Goal: Task Accomplishment & Management: Use online tool/utility

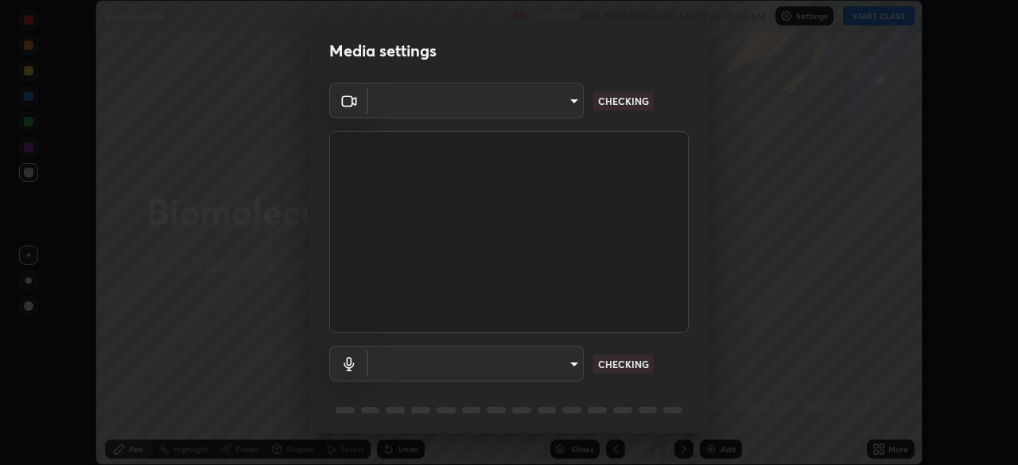
scroll to position [465, 1018]
type input "c8c717a453bc6af87d0d9447014eaadff0a6dbce01dab39064dd32f4d5d90c45"
click at [572, 364] on body "Erase all Biomolecules Recording WAS SCHEDULED TO START AT 10:05 AM Settings ST…" at bounding box center [509, 232] width 1018 height 465
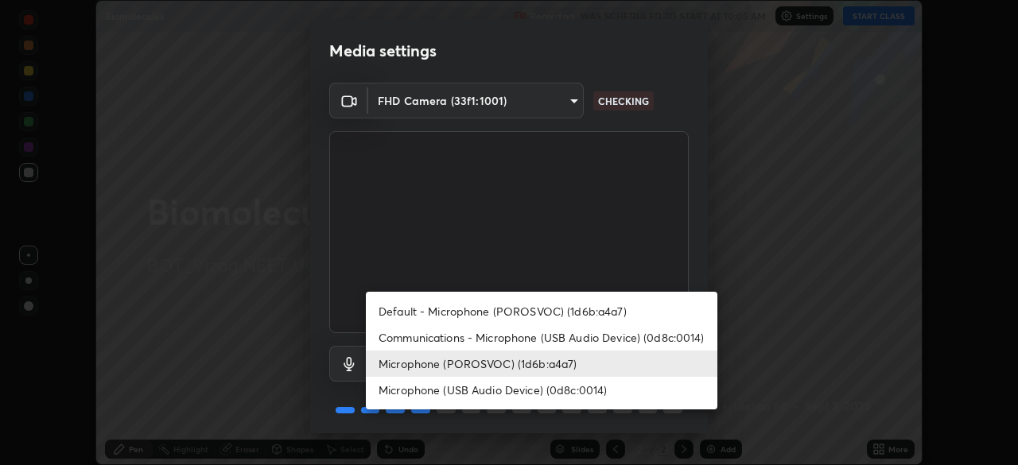
click at [597, 387] on li "Microphone (USB Audio Device) (0d8c:0014)" at bounding box center [542, 390] width 352 height 26
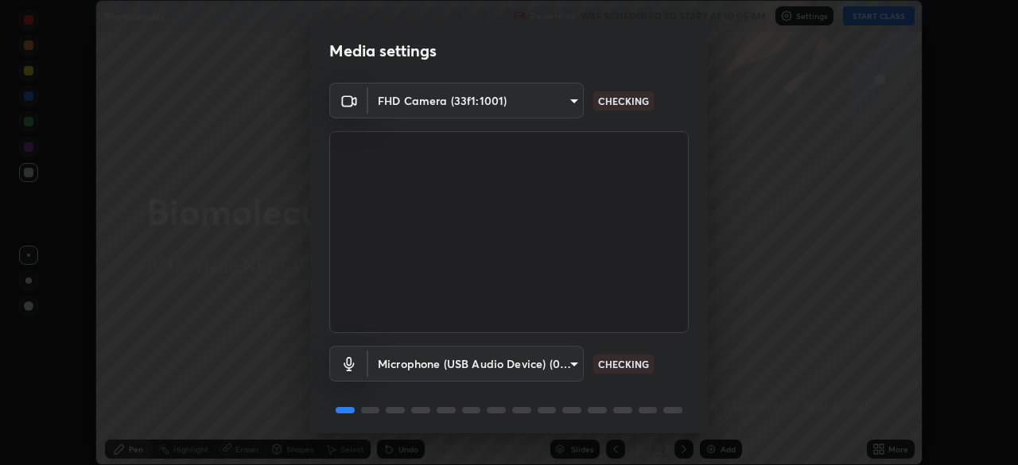
click at [570, 368] on body "Erase all Biomolecules Recording WAS SCHEDULED TO START AT 10:05 AM Settings ST…" at bounding box center [509, 232] width 1018 height 465
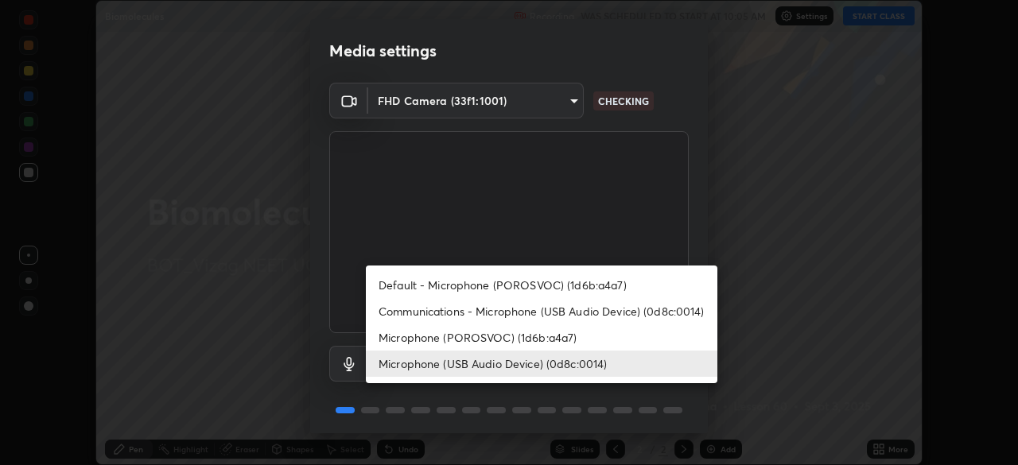
click at [565, 337] on li "Microphone (POROSVOC) (1d6b:a4a7)" at bounding box center [542, 338] width 352 height 26
type input "787c22aa0c2ae4f6041953ffcaaf8b244c36bacc6fda4e24a7e9768a8bc8e08a"
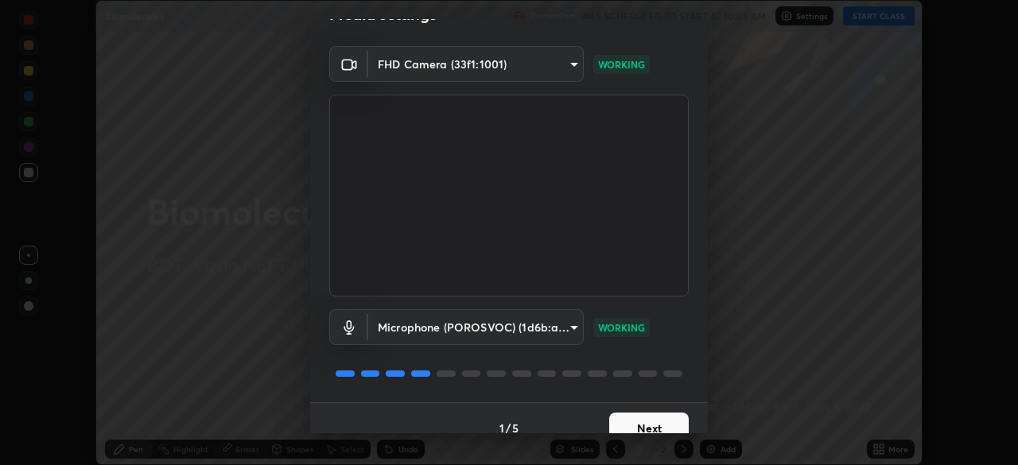
scroll to position [56, 0]
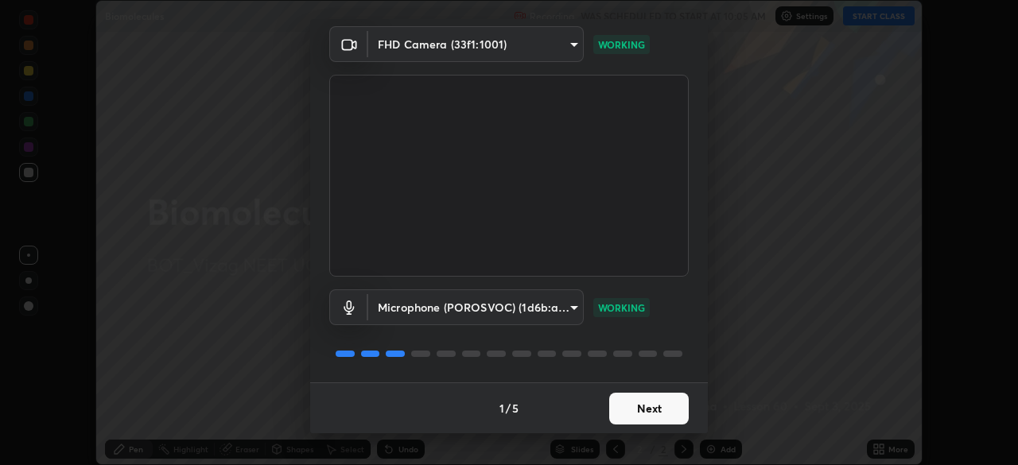
click at [638, 406] on button "Next" at bounding box center [649, 409] width 80 height 32
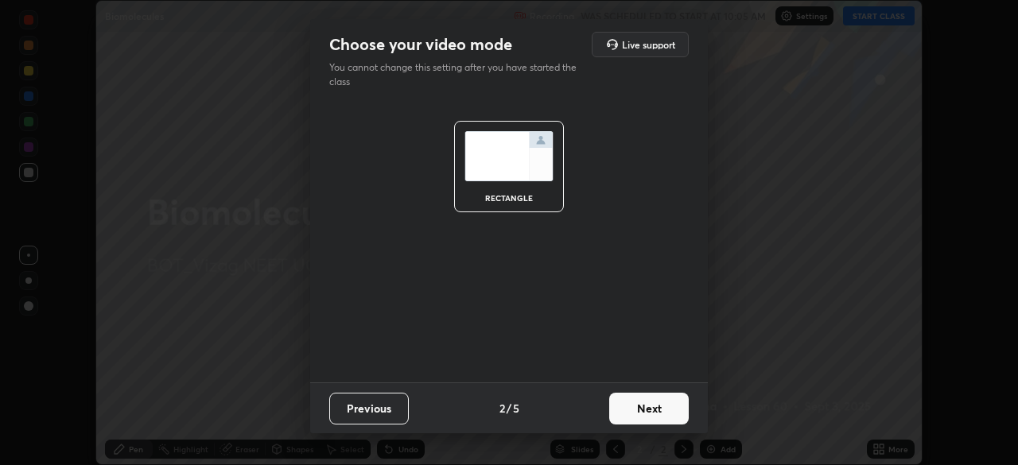
click at [652, 409] on button "Next" at bounding box center [649, 409] width 80 height 32
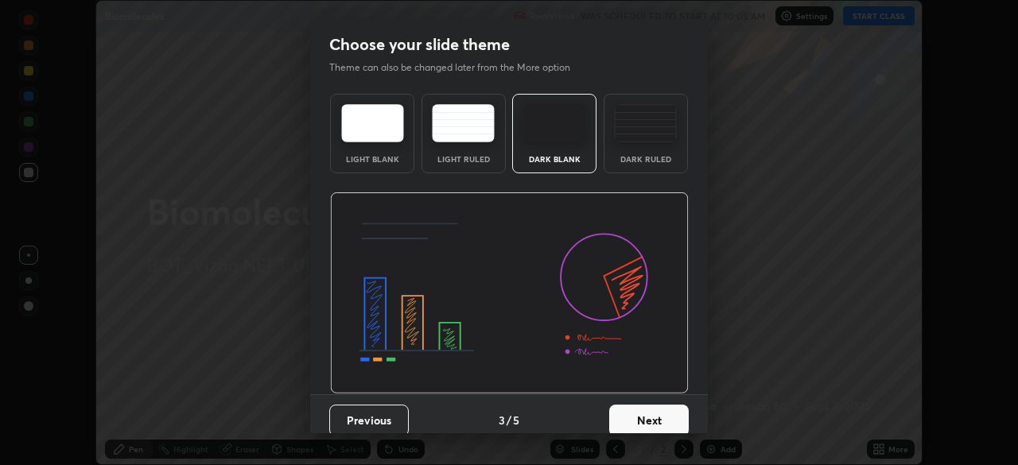
click at [656, 411] on button "Next" at bounding box center [649, 421] width 80 height 32
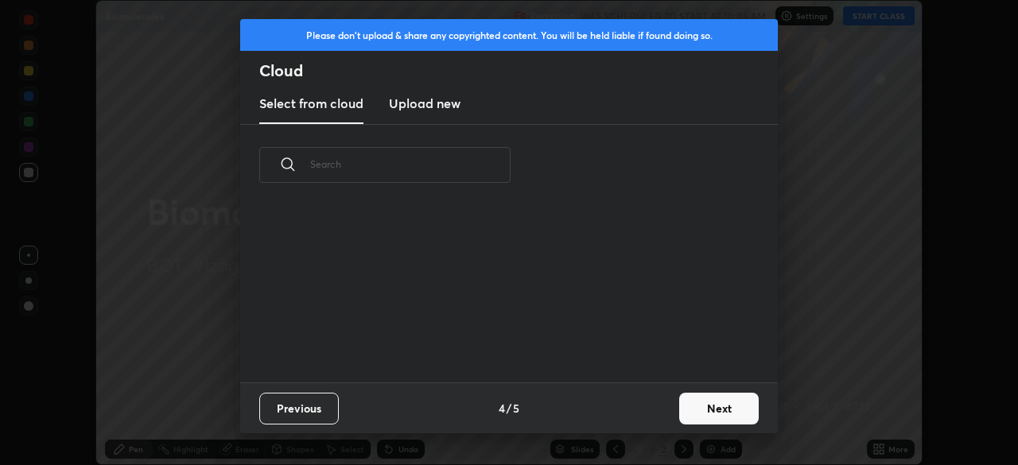
click at [695, 404] on button "Next" at bounding box center [719, 409] width 80 height 32
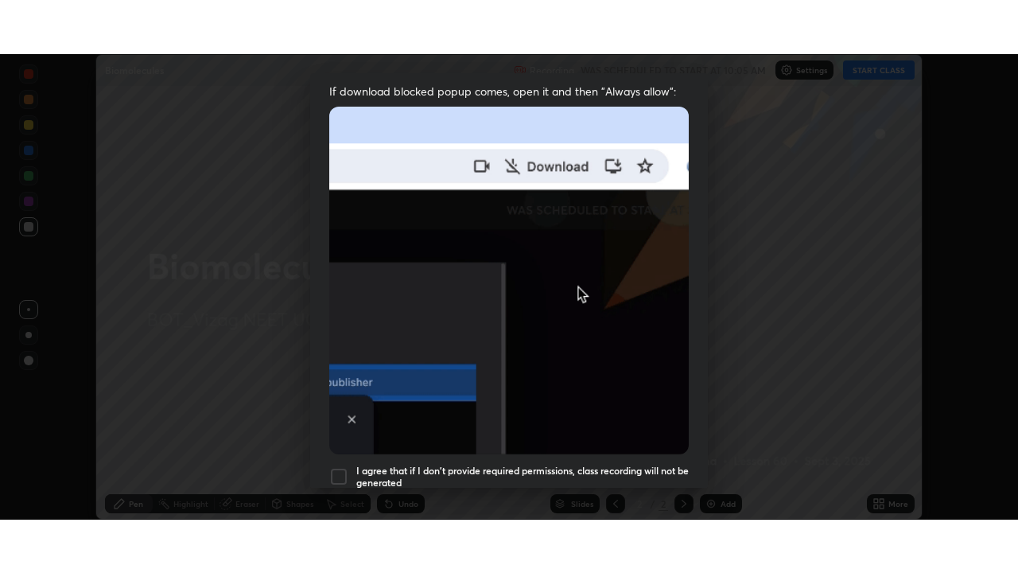
scroll to position [381, 0]
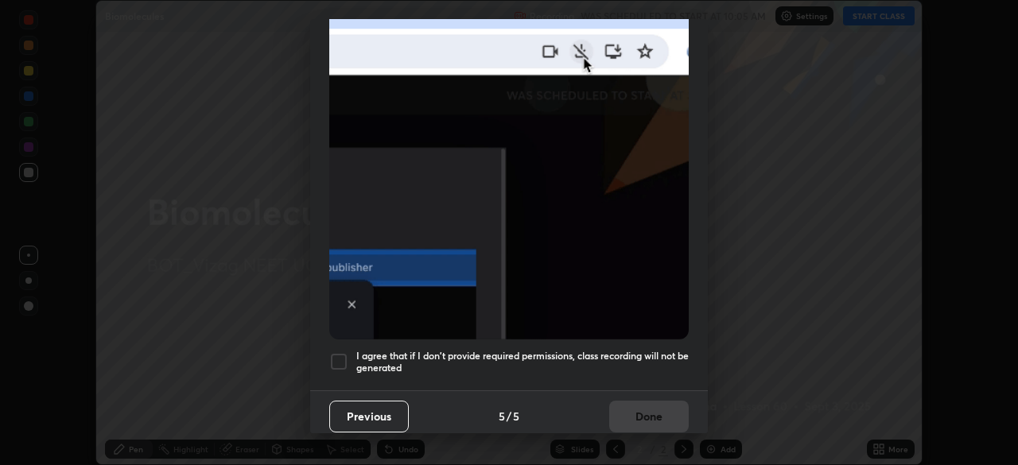
click at [341, 356] on div at bounding box center [338, 361] width 19 height 19
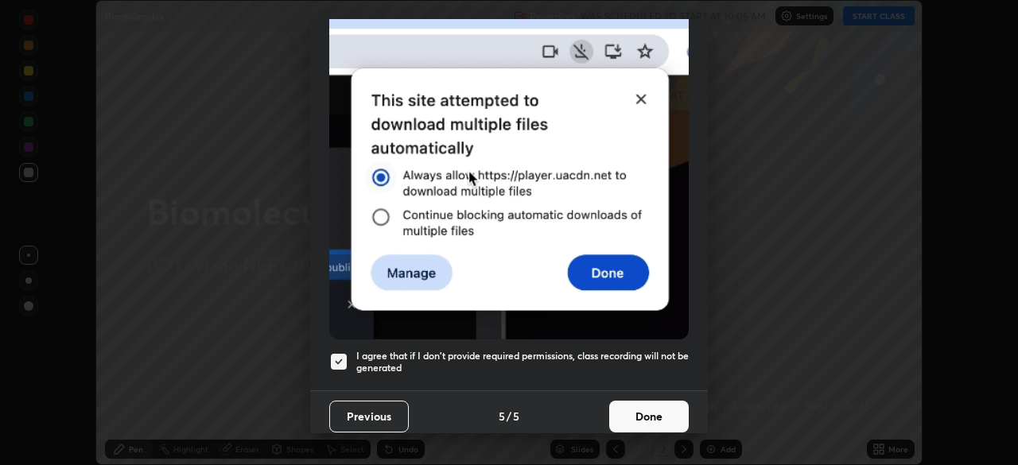
click at [631, 401] on button "Done" at bounding box center [649, 417] width 80 height 32
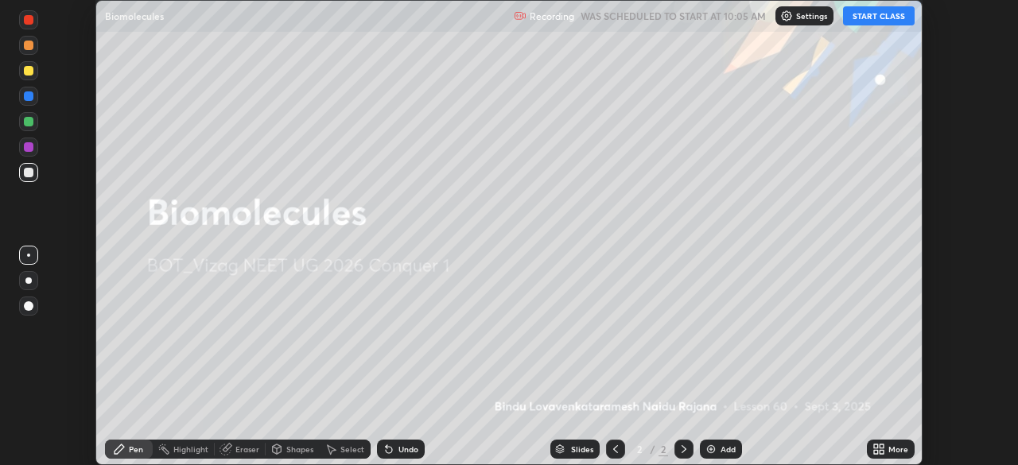
click at [881, 17] on button "START CLASS" at bounding box center [879, 15] width 72 height 19
click at [875, 451] on icon at bounding box center [876, 452] width 4 height 4
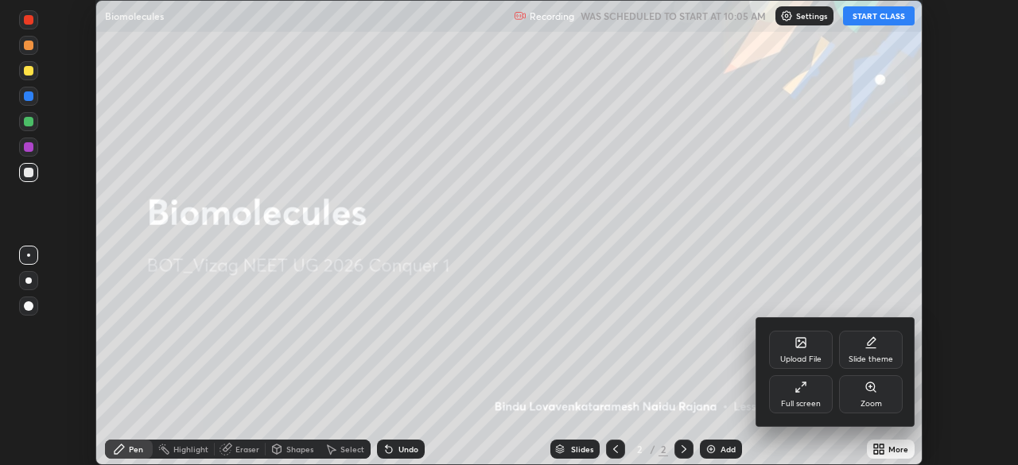
click at [805, 394] on div "Full screen" at bounding box center [801, 395] width 64 height 38
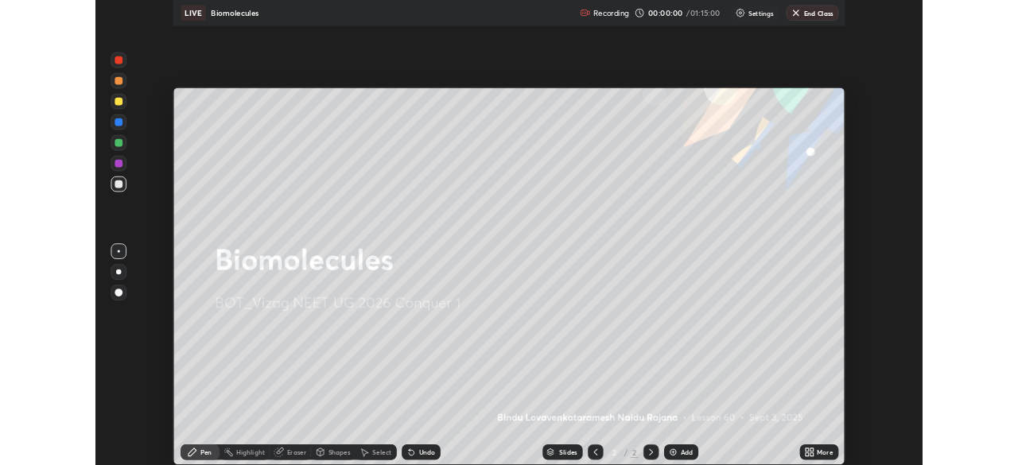
scroll to position [573, 1018]
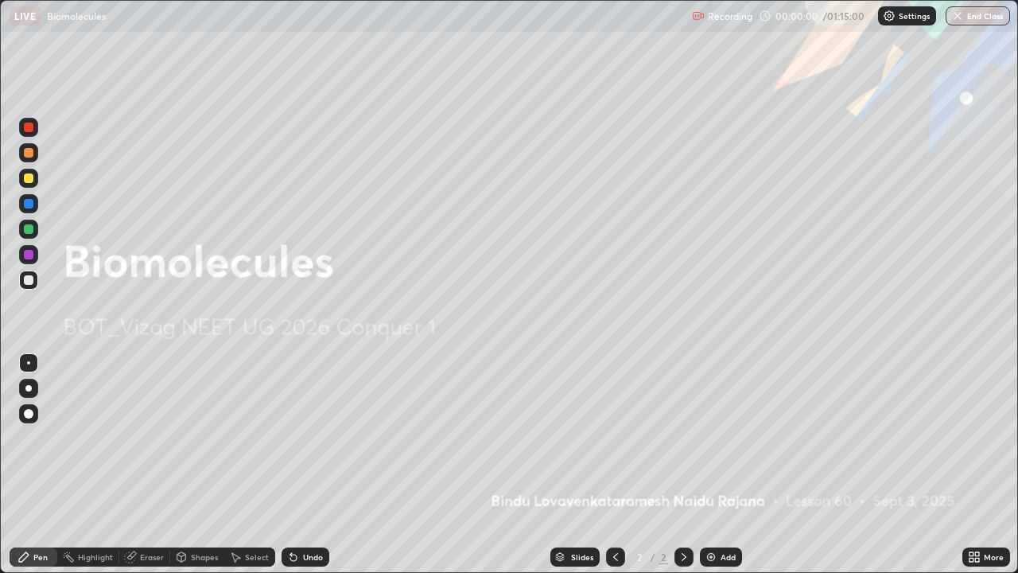
click at [718, 465] on div "Add" at bounding box center [721, 556] width 42 height 19
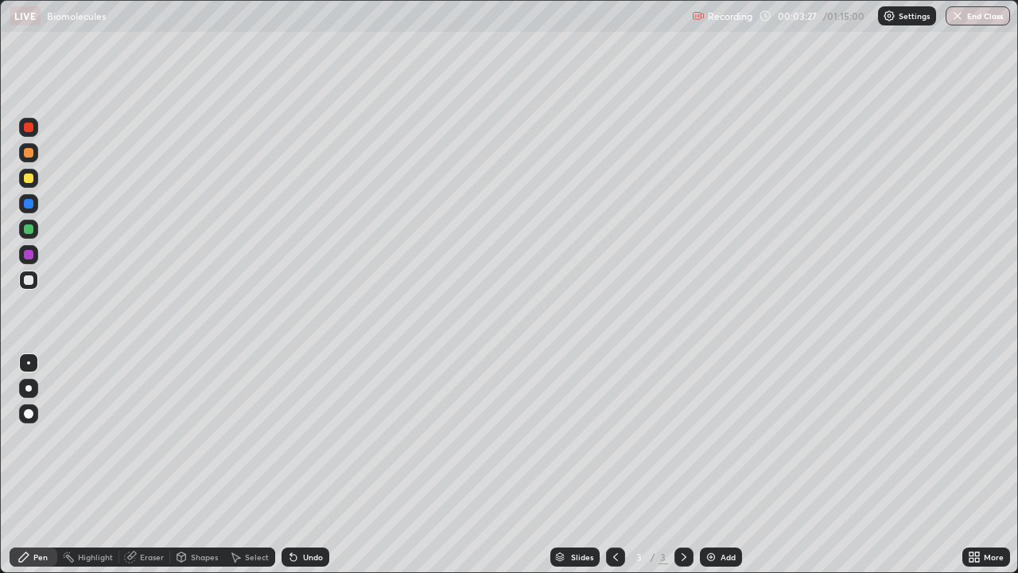
click at [977, 465] on icon at bounding box center [977, 560] width 4 height 4
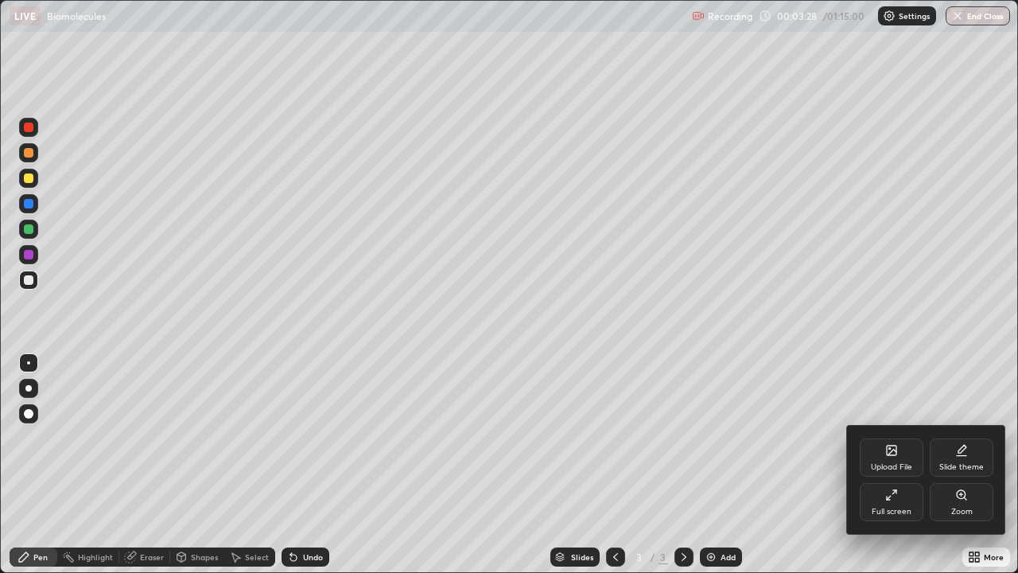
click at [899, 465] on div "Full screen" at bounding box center [892, 502] width 64 height 38
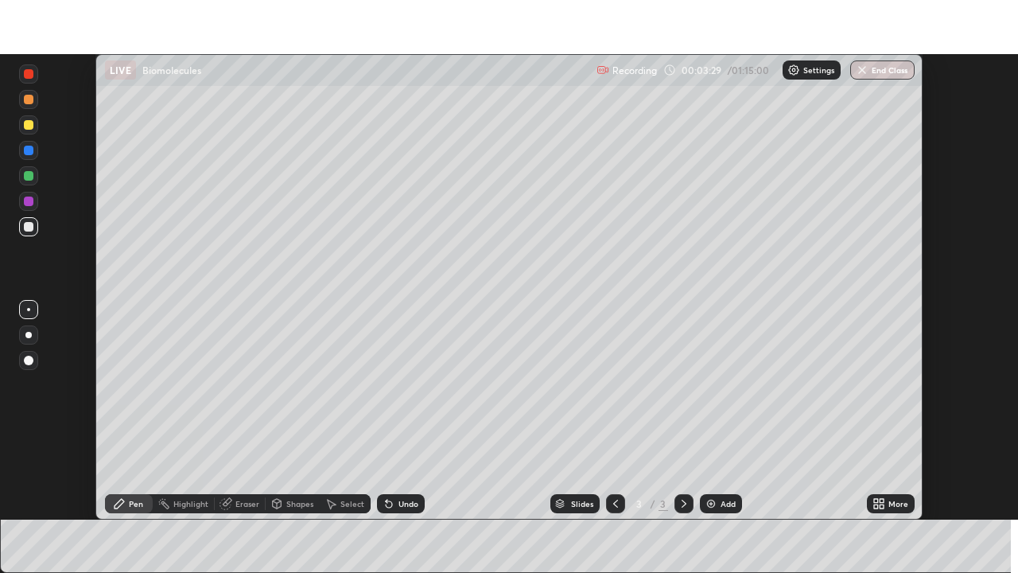
scroll to position [79090, 78537]
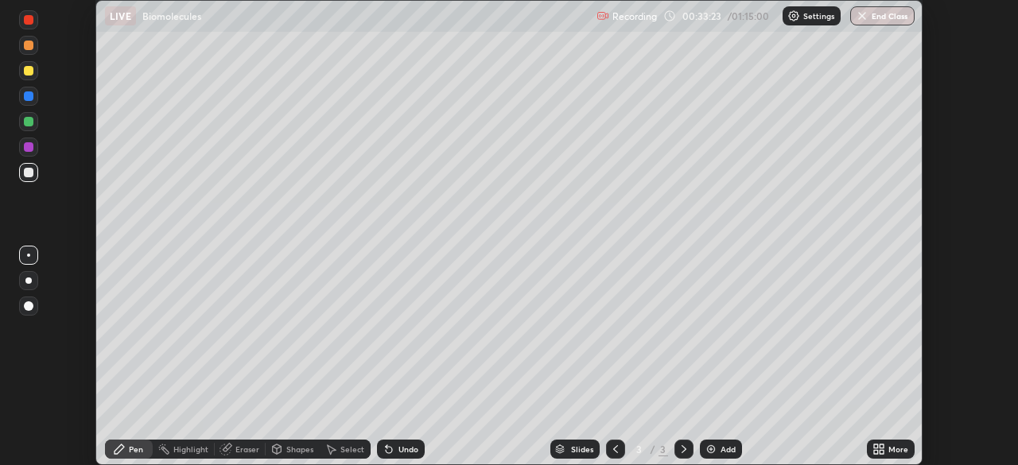
click at [881, 452] on icon at bounding box center [882, 452] width 4 height 4
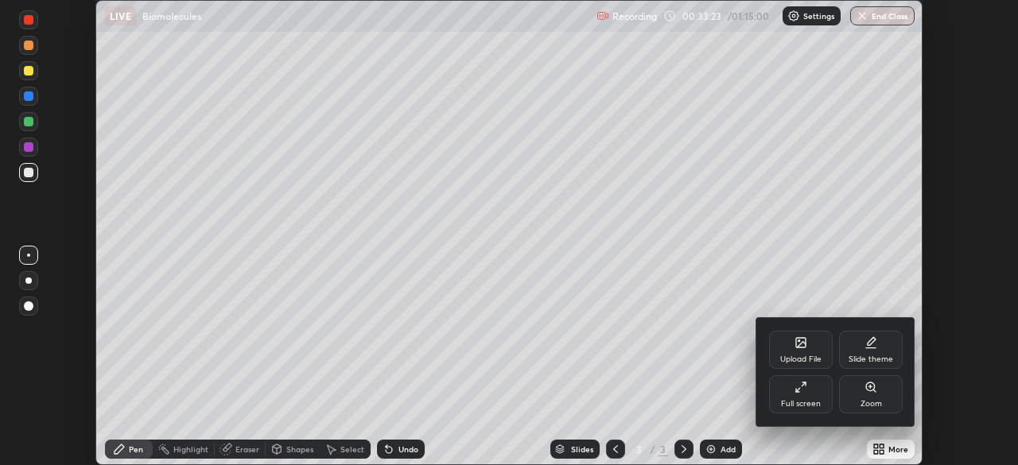
click at [807, 391] on div "Full screen" at bounding box center [801, 395] width 64 height 38
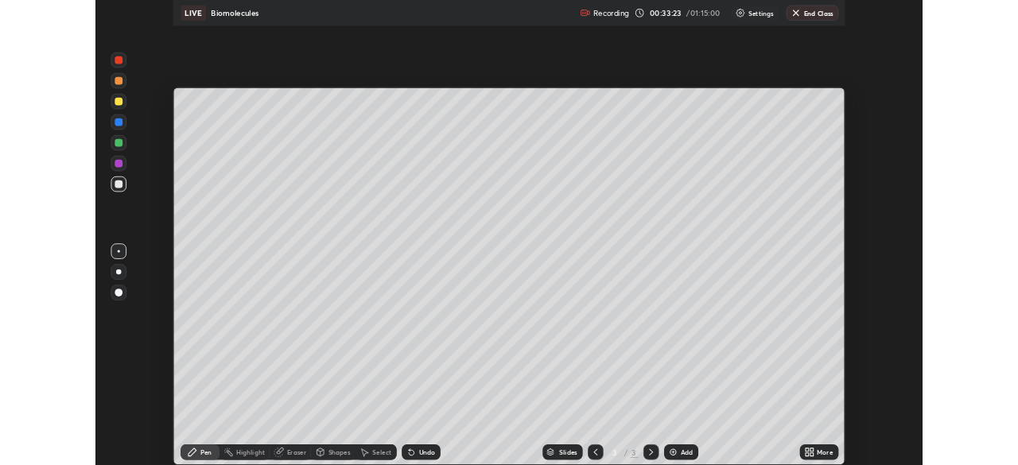
scroll to position [573, 1018]
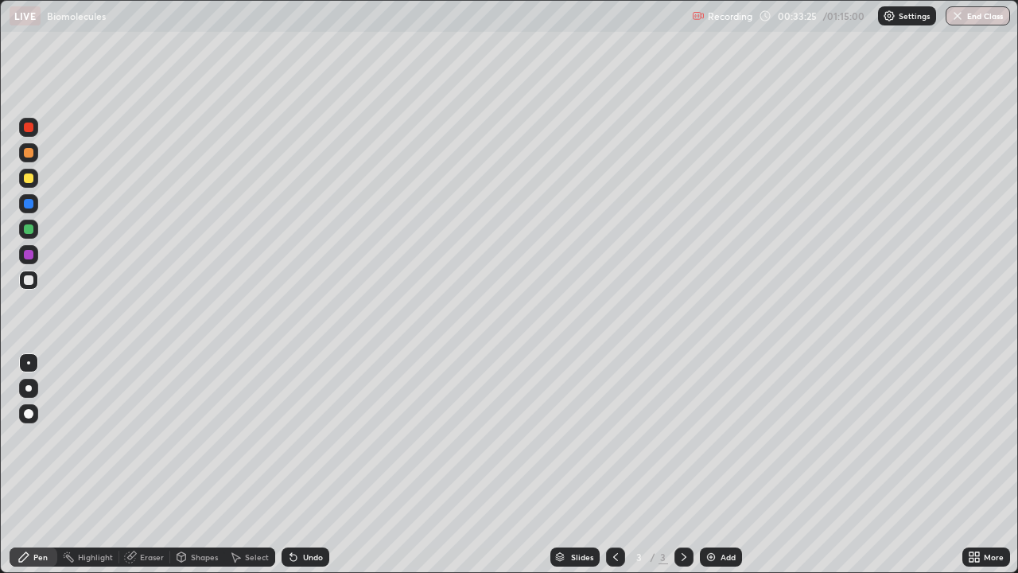
click at [31, 388] on div at bounding box center [28, 388] width 6 height 6
click at [32, 181] on div at bounding box center [29, 178] width 10 height 10
click at [30, 281] on div at bounding box center [29, 280] width 10 height 10
click at [25, 204] on div at bounding box center [29, 204] width 10 height 10
click at [30, 284] on div at bounding box center [29, 280] width 10 height 10
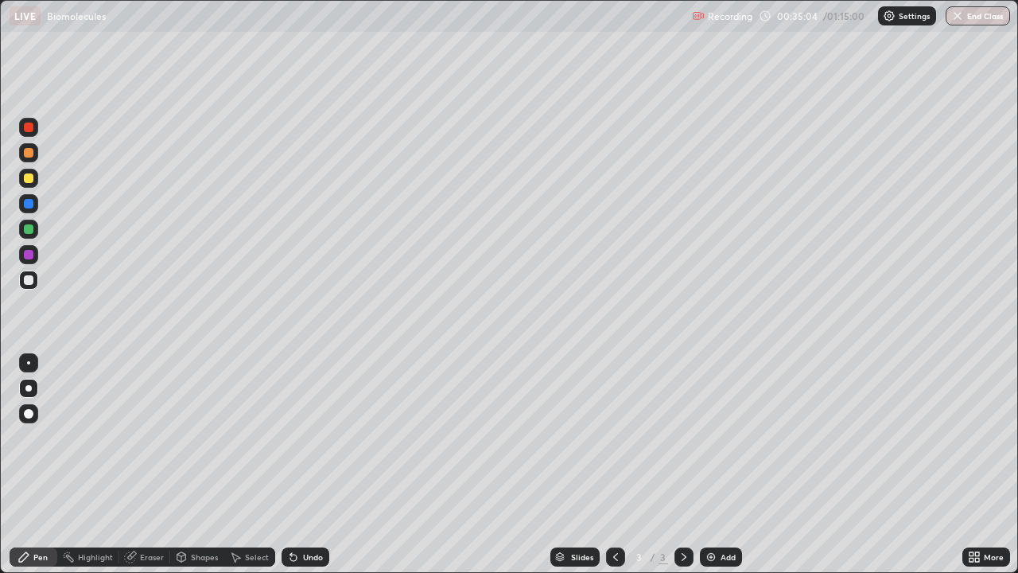
click at [30, 254] on div at bounding box center [29, 255] width 10 height 10
click at [32, 282] on div at bounding box center [29, 280] width 10 height 10
click at [974, 465] on icon at bounding box center [972, 560] width 4 height 4
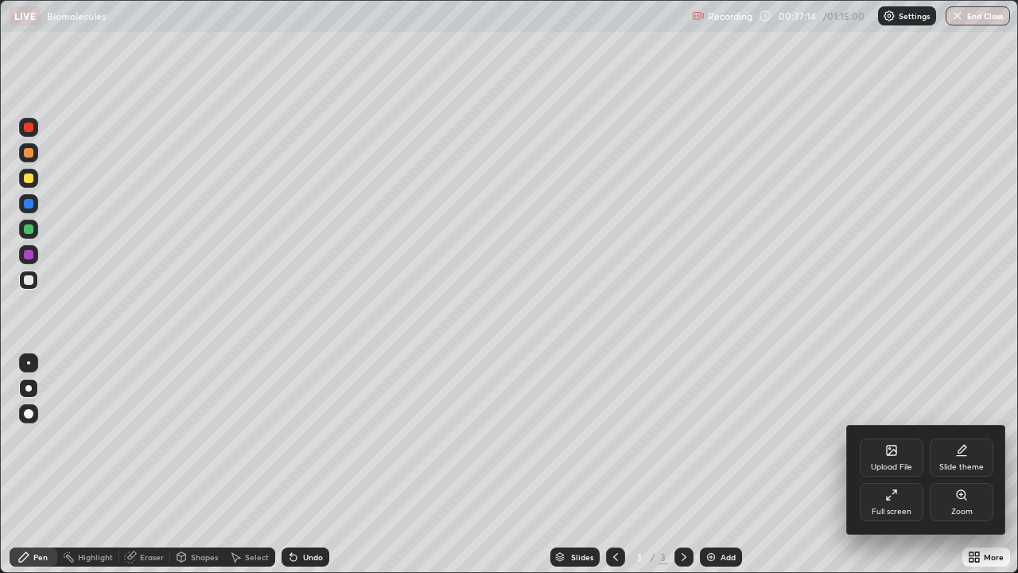
click at [932, 389] on div at bounding box center [509, 286] width 1018 height 573
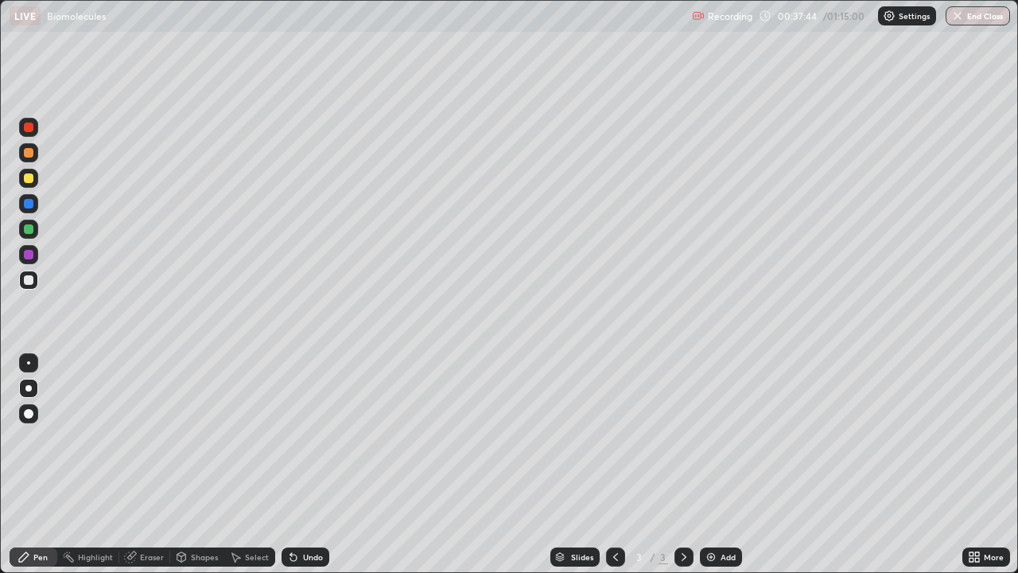
click at [974, 465] on icon at bounding box center [972, 560] width 4 height 4
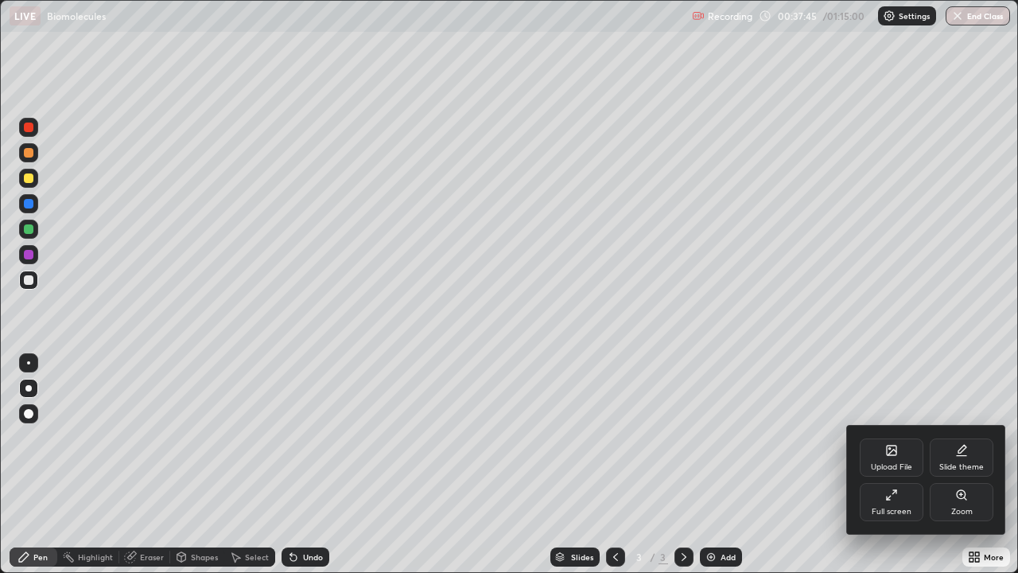
click at [901, 465] on div "Full screen" at bounding box center [892, 512] width 40 height 8
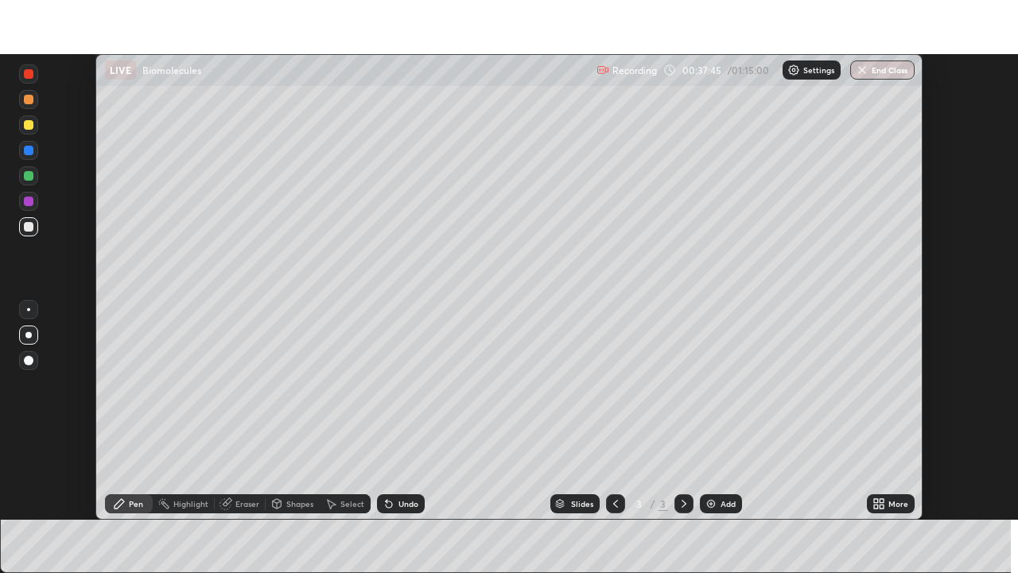
scroll to position [79090, 78537]
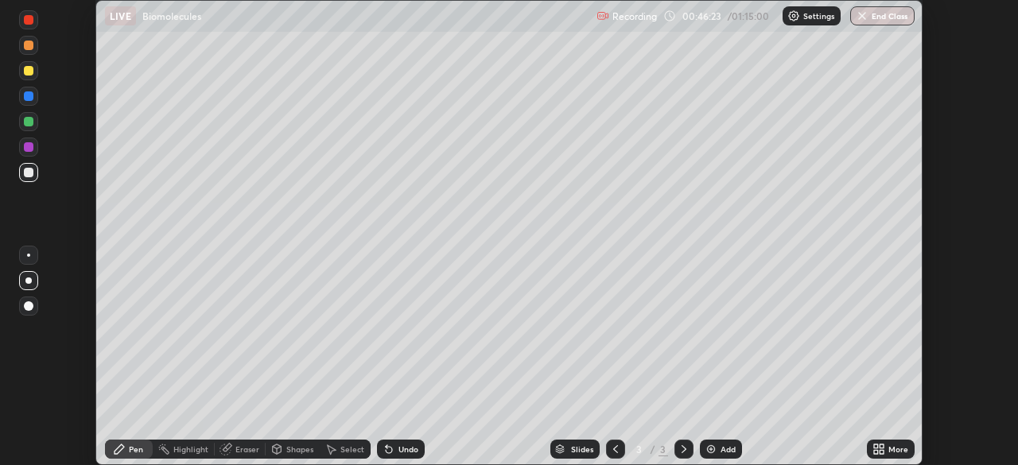
click at [881, 452] on icon at bounding box center [882, 452] width 4 height 4
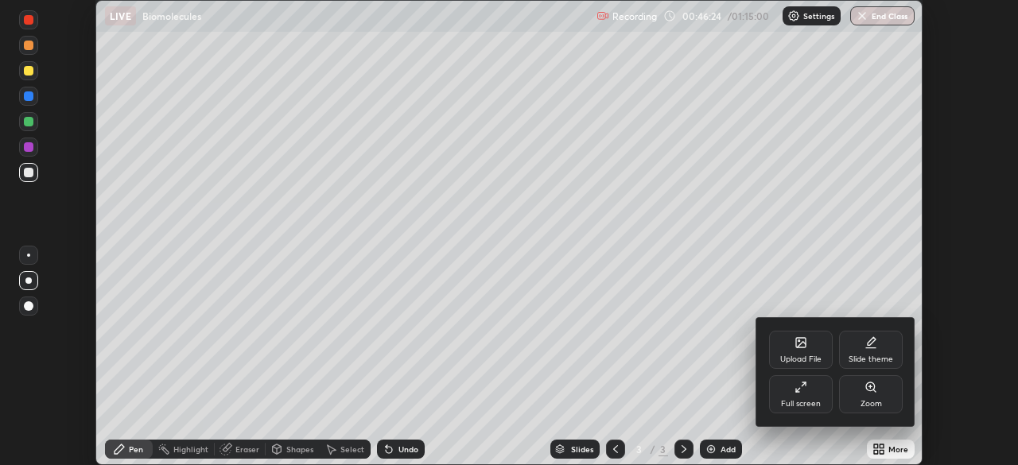
click at [800, 395] on div "Full screen" at bounding box center [801, 395] width 64 height 38
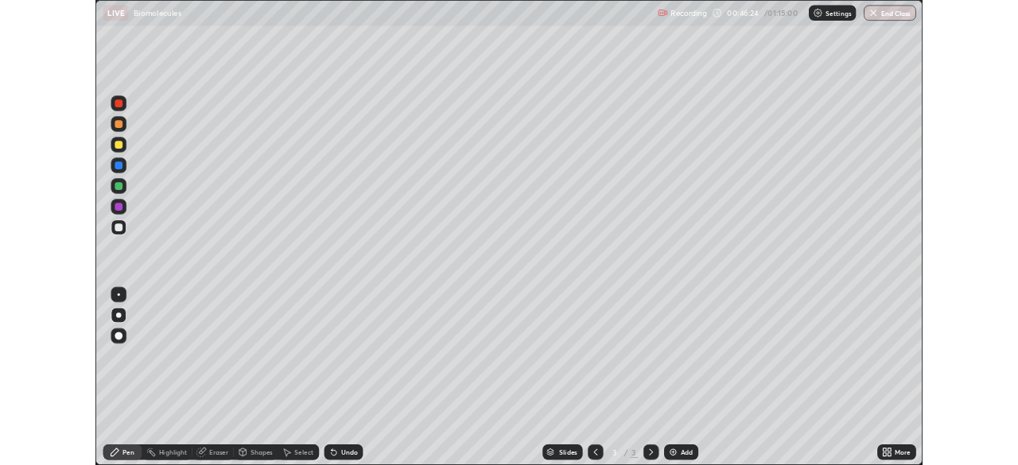
scroll to position [573, 1018]
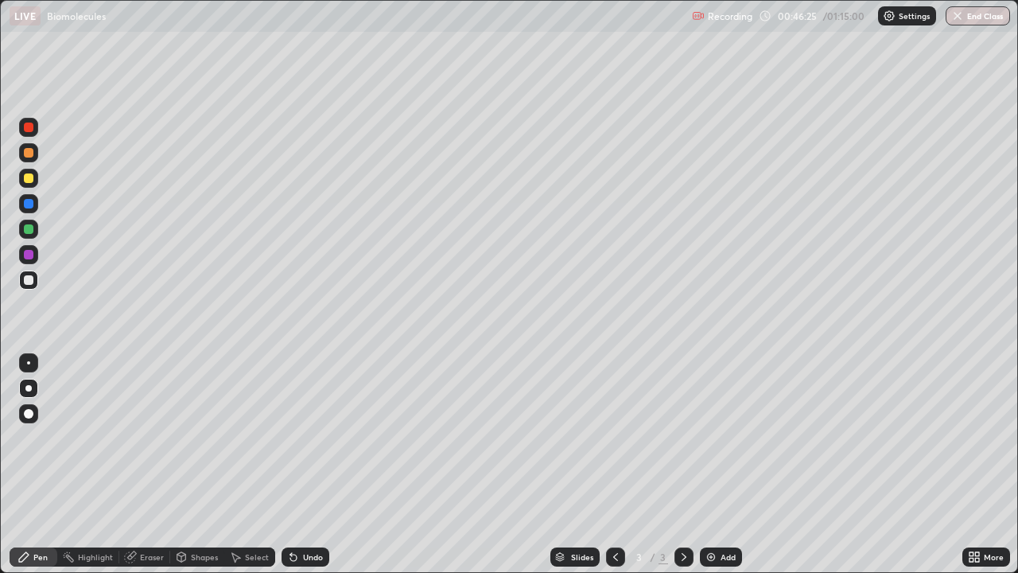
click at [714, 465] on img at bounding box center [711, 557] width 13 height 13
click at [28, 283] on div at bounding box center [29, 280] width 10 height 10
click at [29, 158] on div at bounding box center [28, 152] width 19 height 19
click at [31, 282] on div at bounding box center [29, 280] width 10 height 10
click at [28, 182] on div at bounding box center [29, 178] width 10 height 10
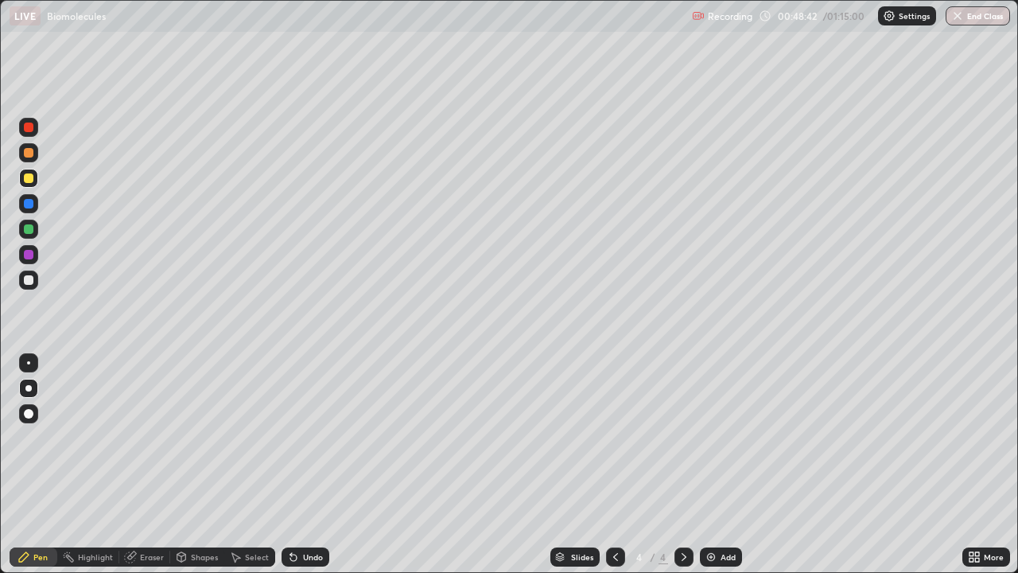
click at [29, 281] on div at bounding box center [29, 280] width 10 height 10
click at [971, 465] on icon at bounding box center [974, 557] width 13 height 13
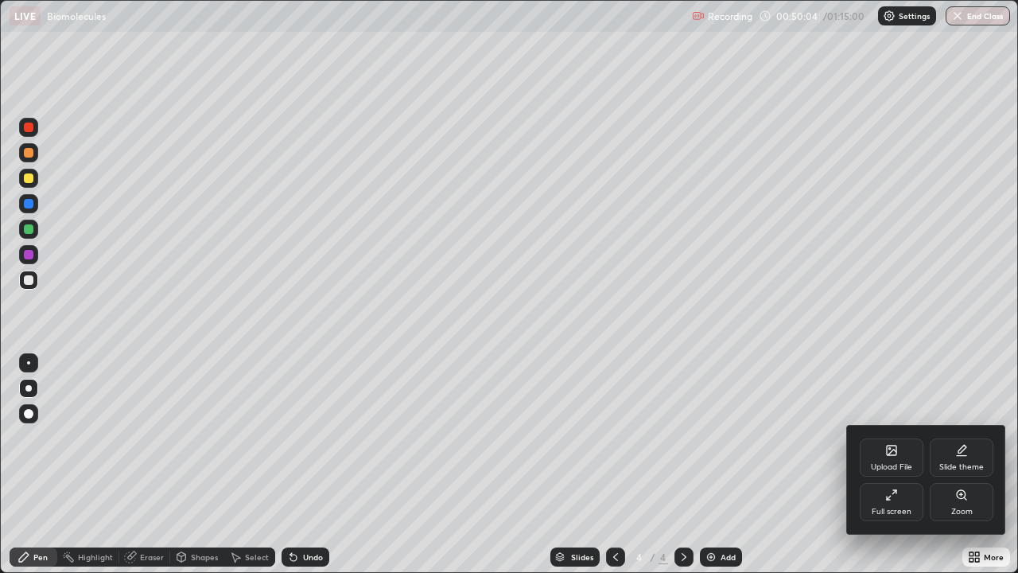
click at [906, 465] on div "Full screen" at bounding box center [892, 512] width 40 height 8
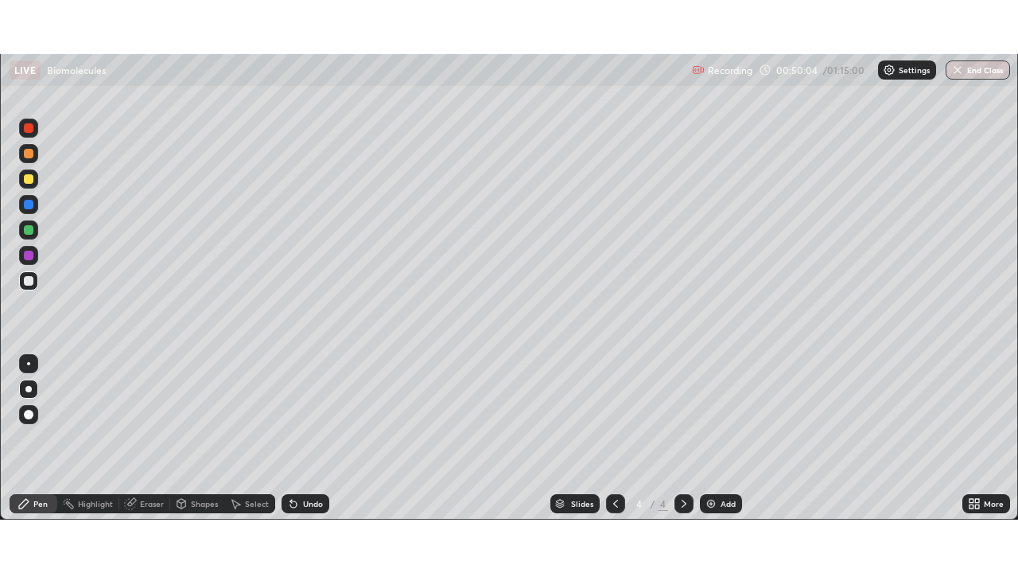
scroll to position [79090, 78537]
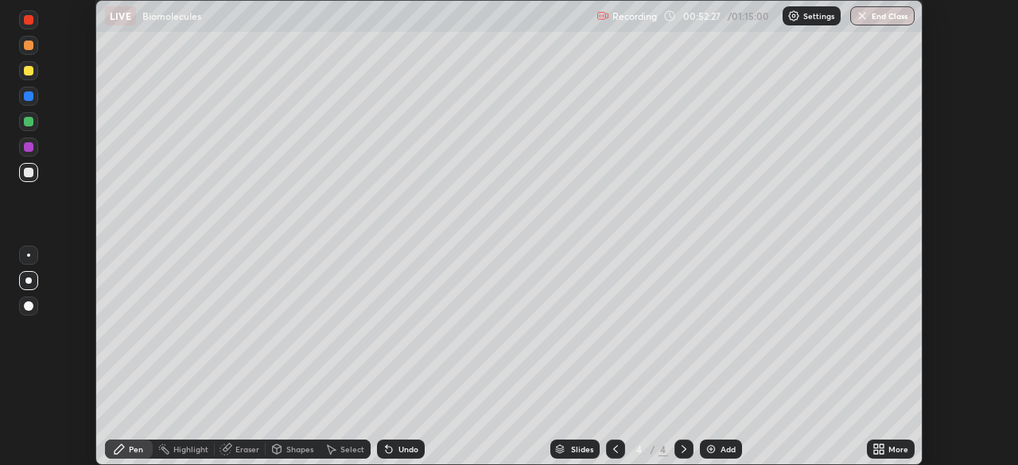
click at [876, 452] on icon at bounding box center [876, 452] width 4 height 4
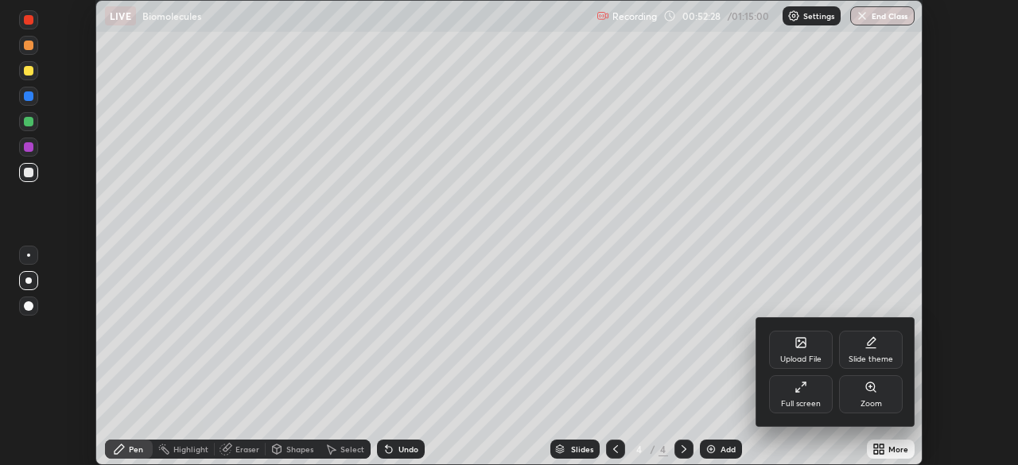
click at [819, 395] on div "Full screen" at bounding box center [801, 395] width 64 height 38
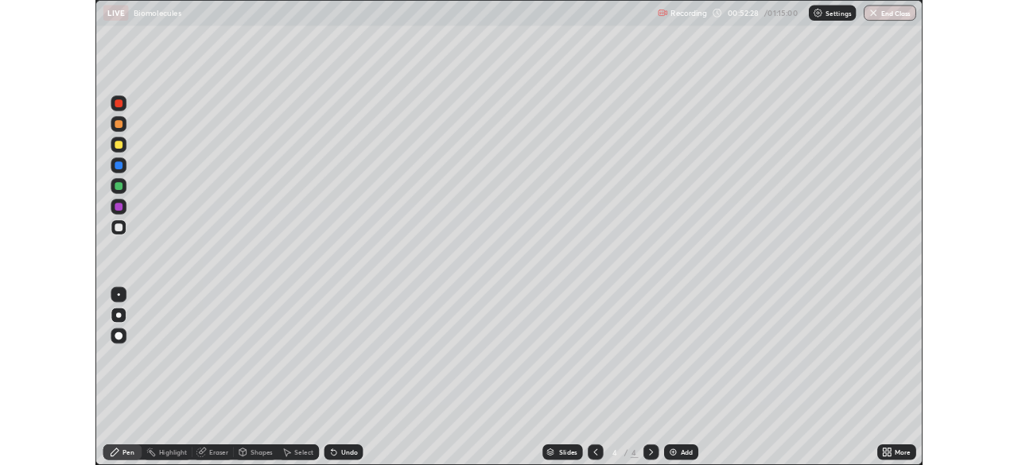
scroll to position [573, 1018]
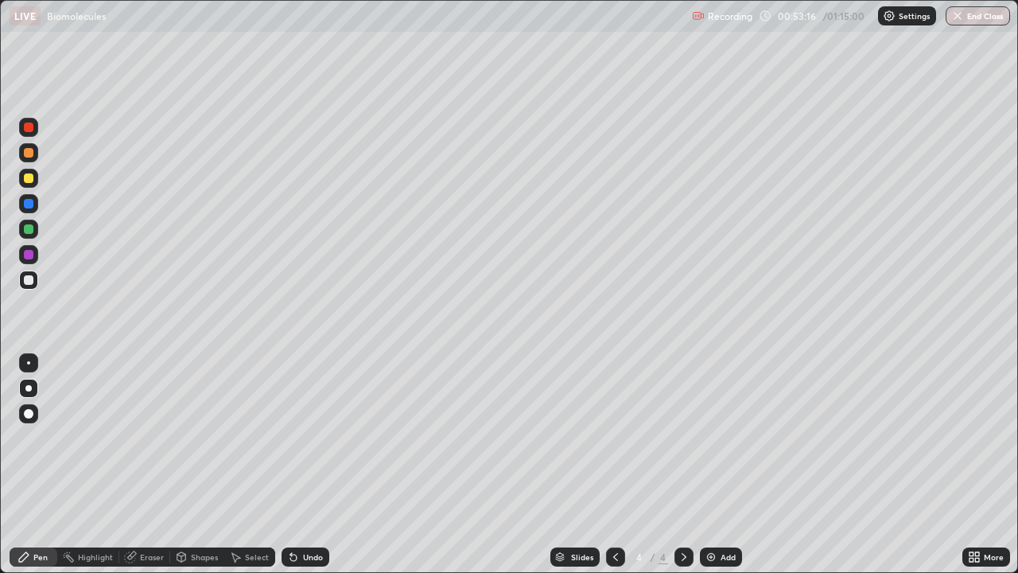
click at [973, 465] on icon at bounding box center [972, 554] width 4 height 4
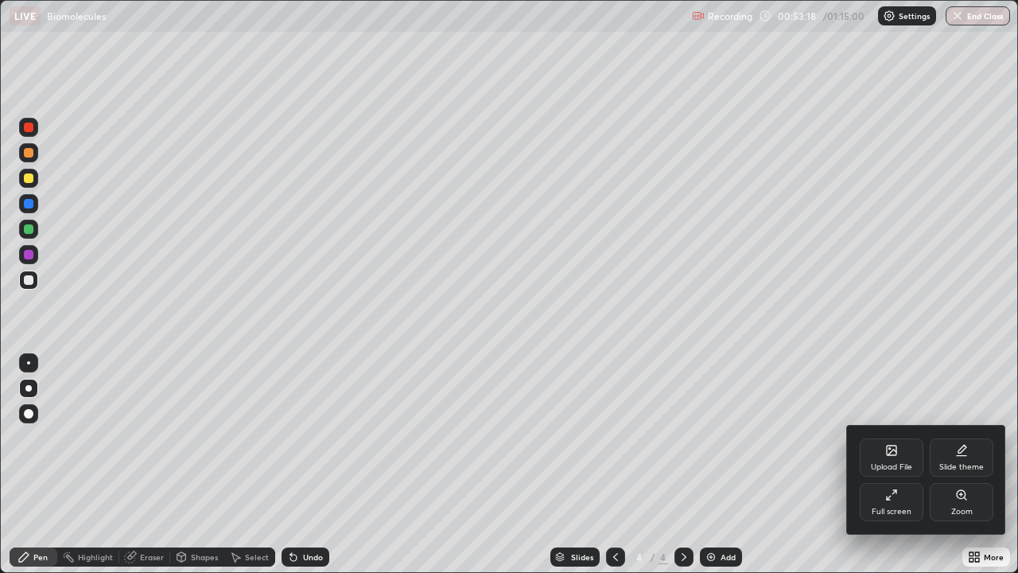
click at [901, 465] on div "Full screen" at bounding box center [892, 512] width 40 height 8
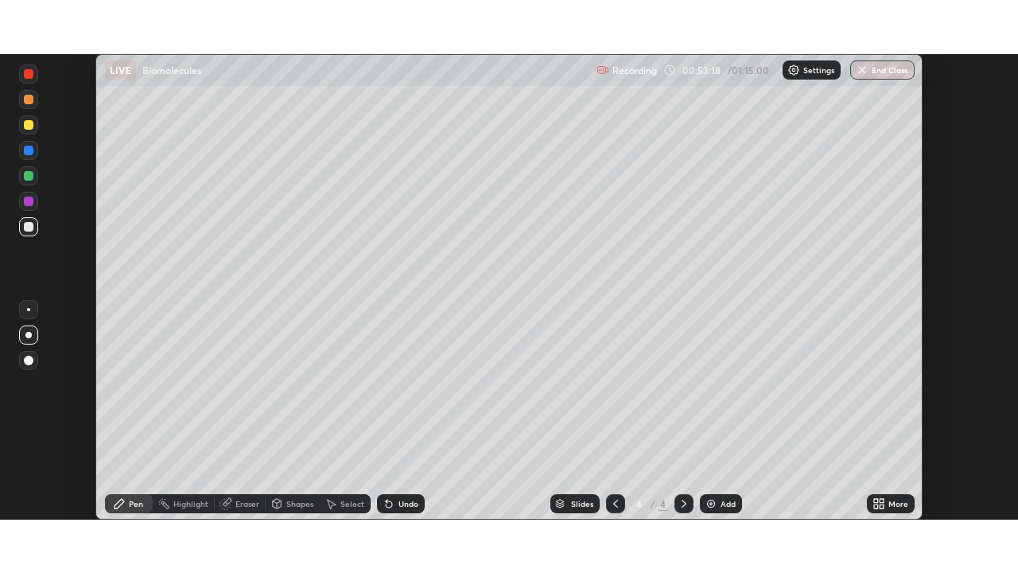
scroll to position [79090, 78537]
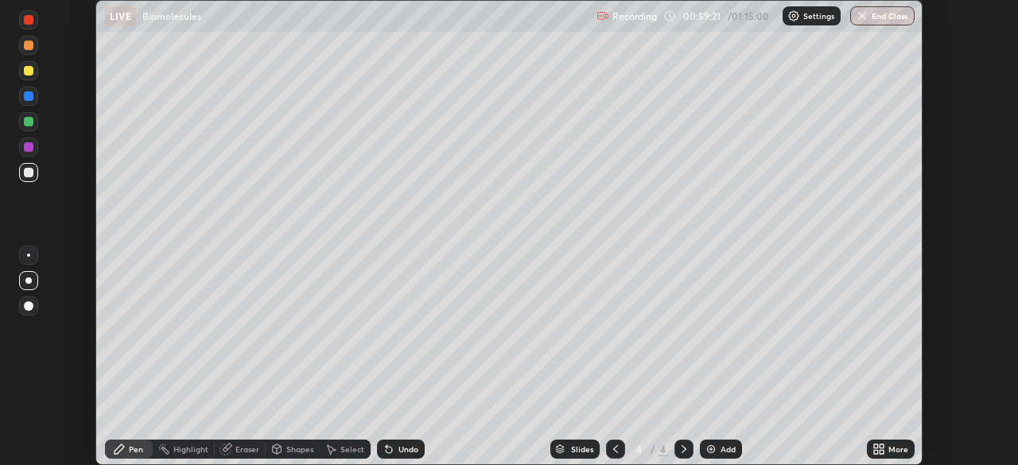
click at [880, 449] on icon at bounding box center [879, 449] width 13 height 13
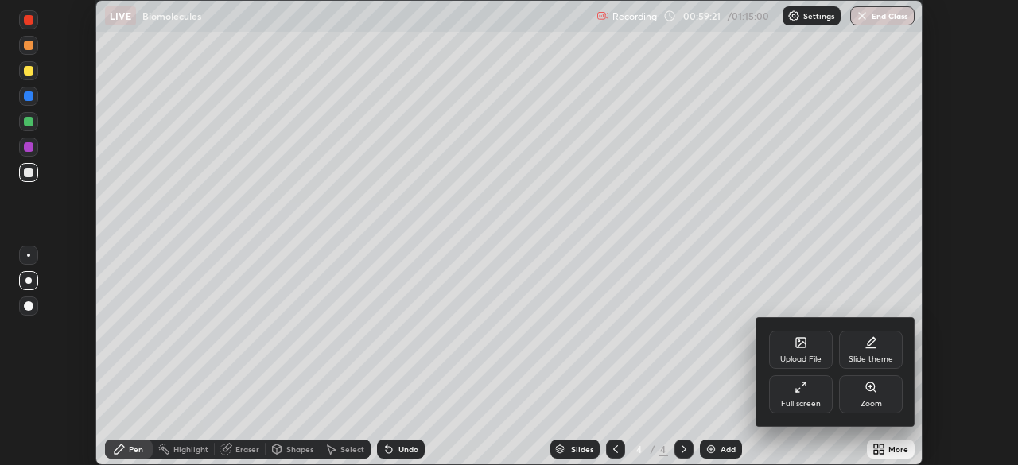
click at [807, 400] on div "Full screen" at bounding box center [801, 404] width 40 height 8
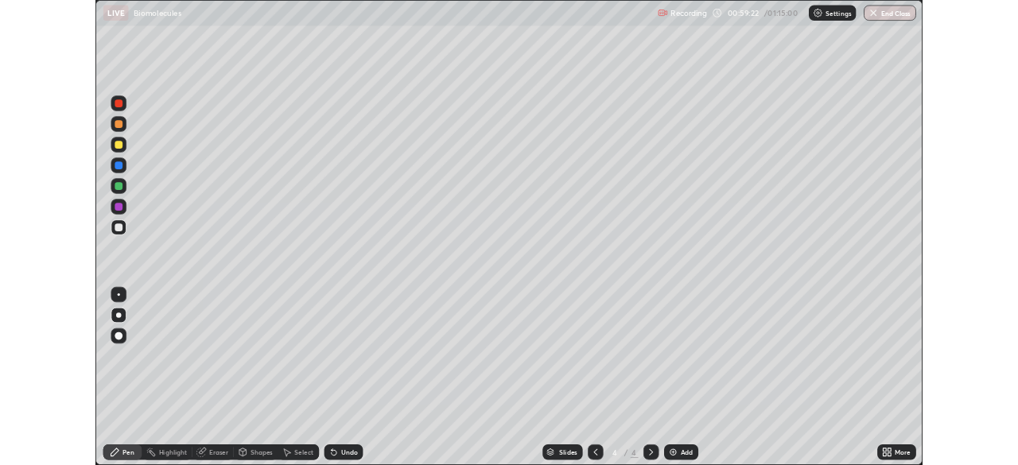
scroll to position [573, 1018]
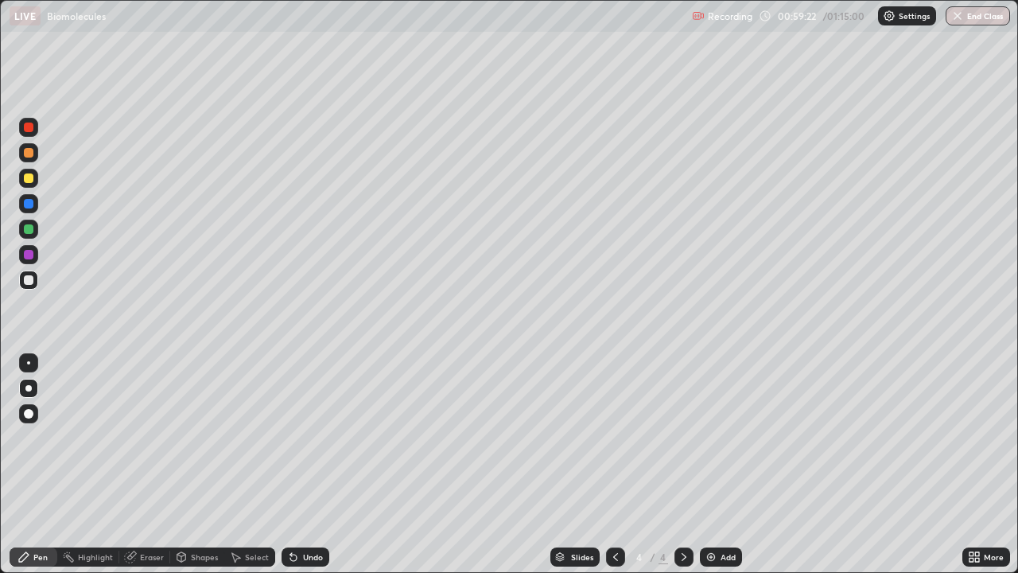
click at [713, 465] on div "Add" at bounding box center [721, 556] width 42 height 19
click at [28, 232] on div at bounding box center [29, 229] width 10 height 10
click at [32, 284] on div at bounding box center [28, 279] width 19 height 19
click at [33, 181] on div at bounding box center [28, 178] width 19 height 19
click at [30, 282] on div at bounding box center [29, 280] width 10 height 10
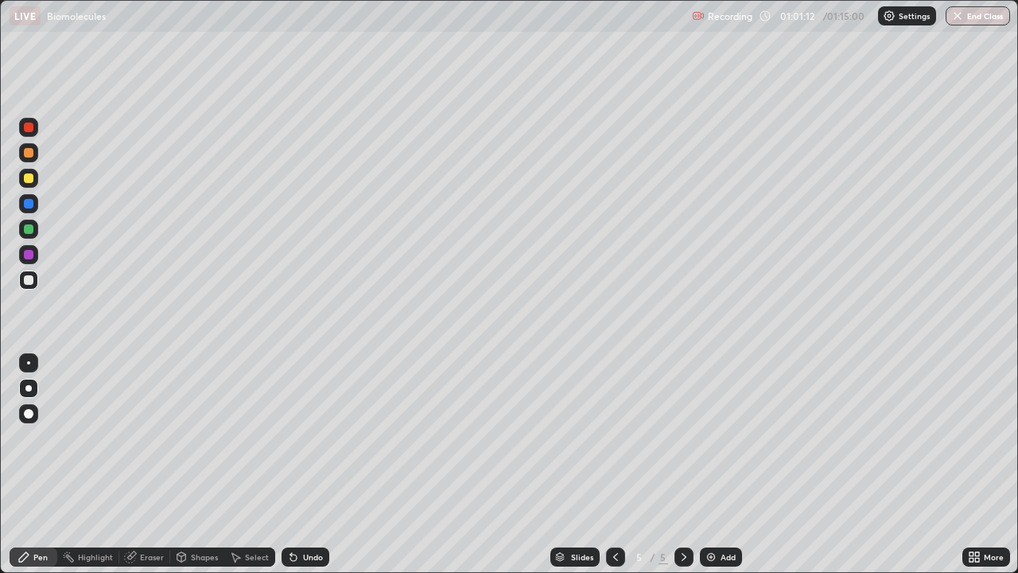
click at [30, 252] on div at bounding box center [29, 255] width 10 height 10
click at [30, 284] on div at bounding box center [29, 280] width 10 height 10
click at [36, 208] on div at bounding box center [28, 203] width 19 height 19
click at [147, 465] on div "Eraser" at bounding box center [152, 557] width 24 height 8
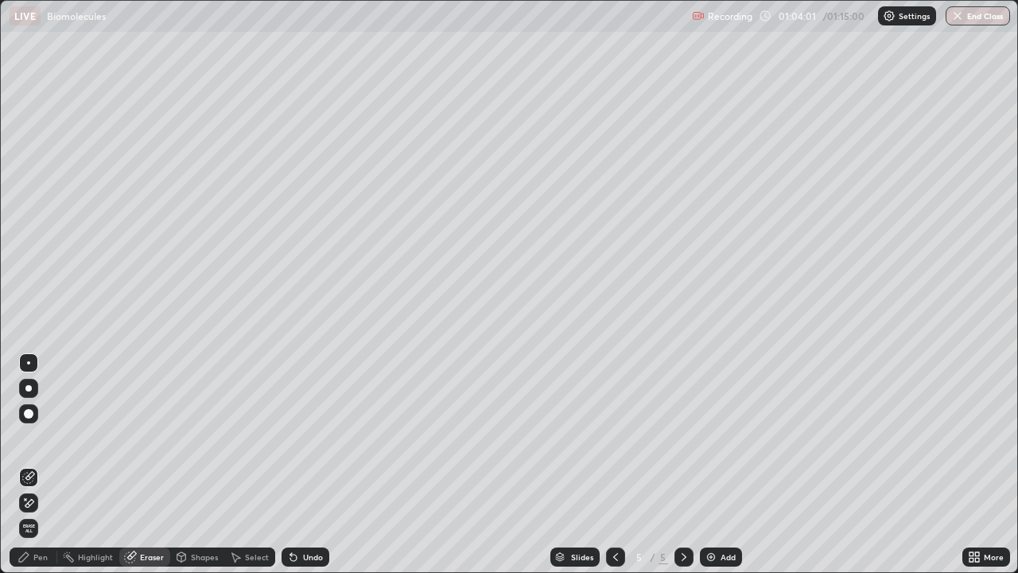
click at [42, 465] on div "Pen" at bounding box center [40, 557] width 14 height 8
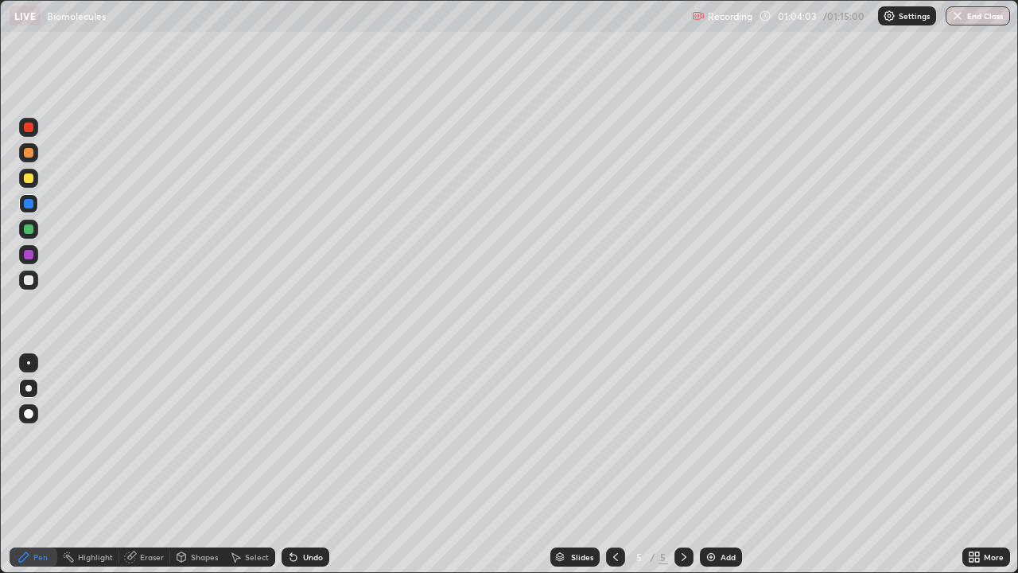
click at [27, 180] on div at bounding box center [29, 178] width 10 height 10
click at [146, 465] on div "Eraser" at bounding box center [152, 557] width 24 height 8
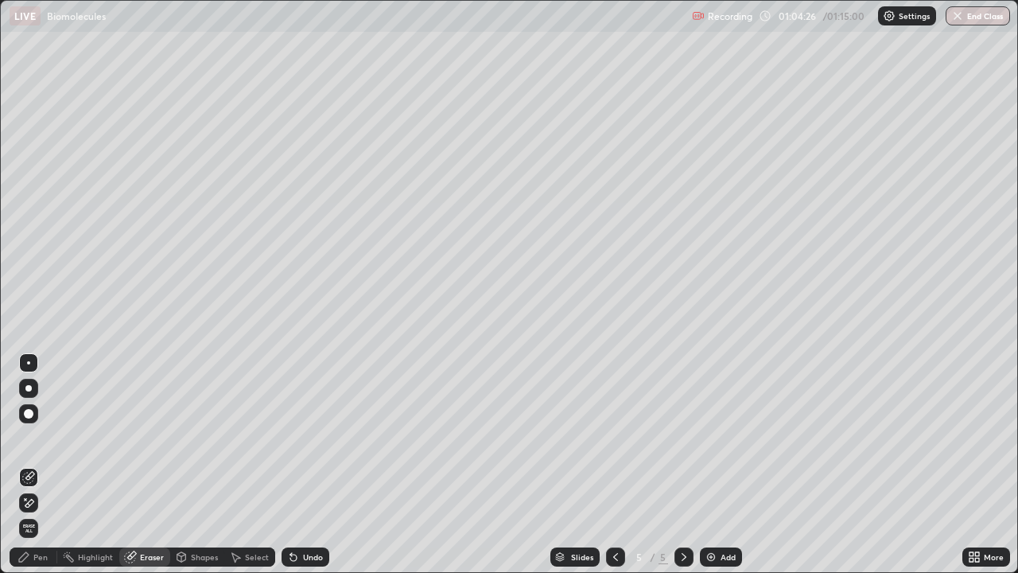
click at [45, 465] on div "Pen" at bounding box center [40, 557] width 14 height 8
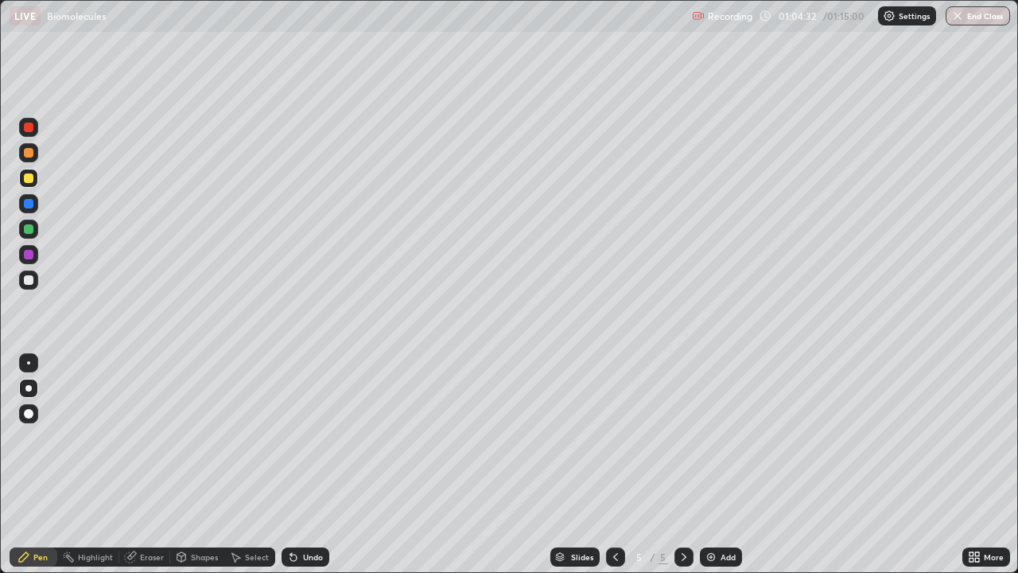
click at [149, 465] on div "Eraser" at bounding box center [152, 557] width 24 height 8
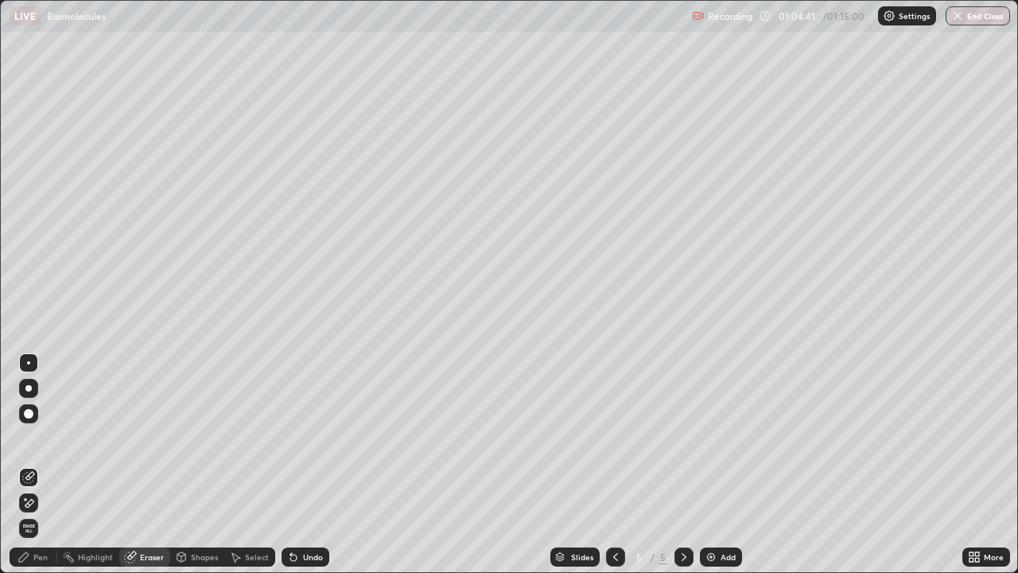
click at [42, 465] on div "Pen" at bounding box center [40, 557] width 14 height 8
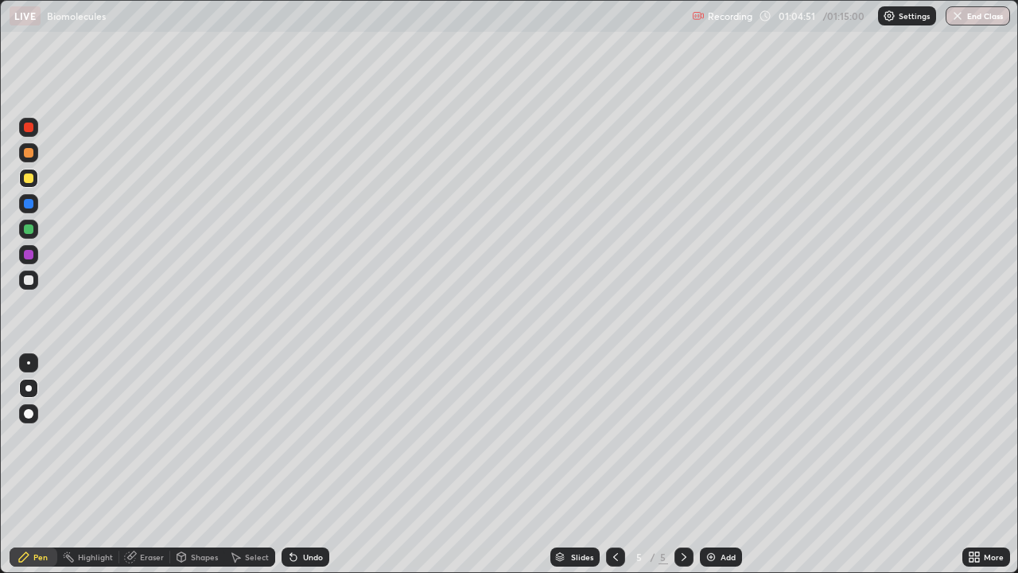
click at [29, 154] on div at bounding box center [29, 153] width 10 height 10
click at [158, 465] on div "Eraser" at bounding box center [152, 557] width 24 height 8
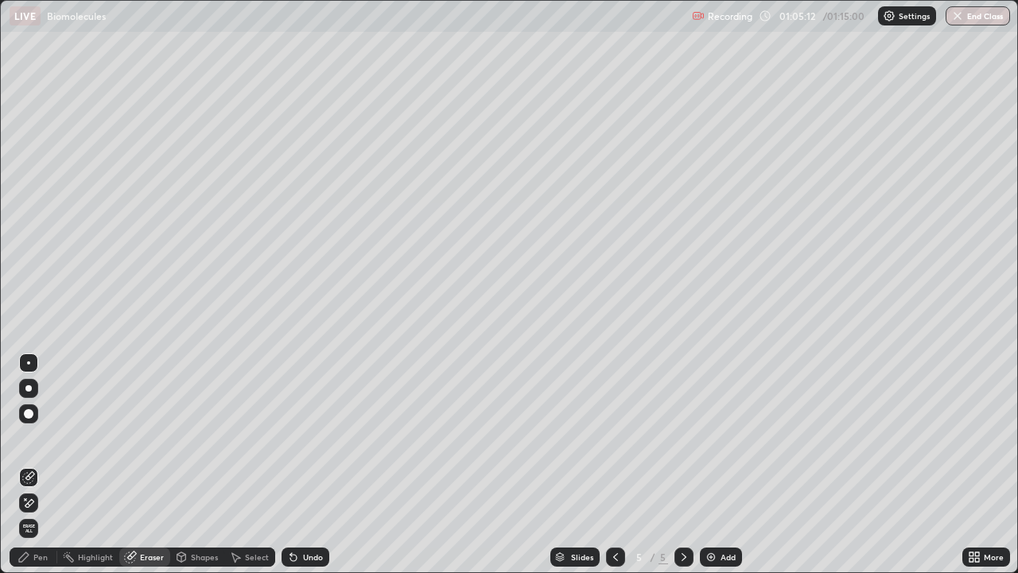
click at [38, 465] on div "Pen" at bounding box center [40, 557] width 14 height 8
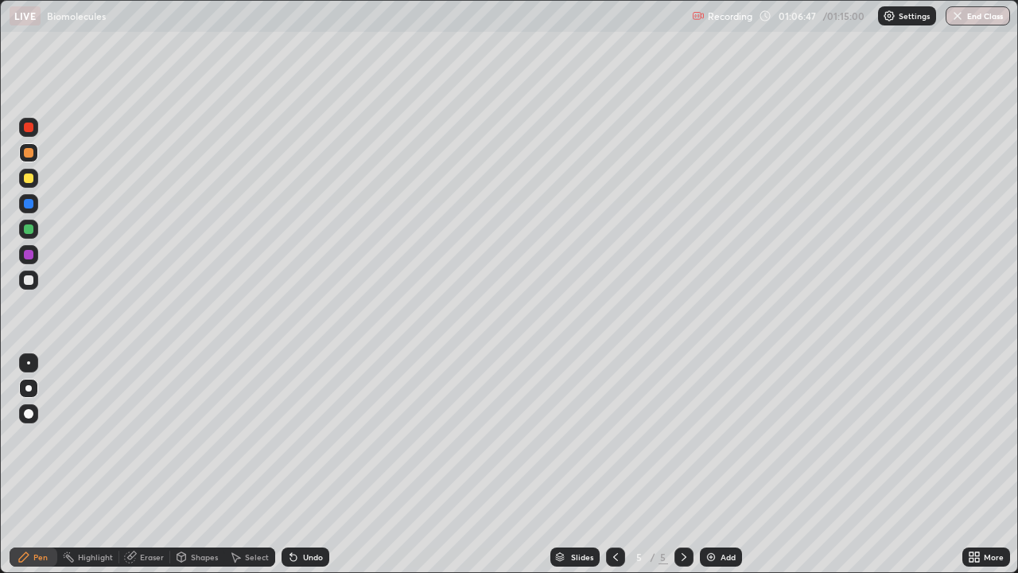
click at [973, 465] on icon at bounding box center [972, 554] width 4 height 4
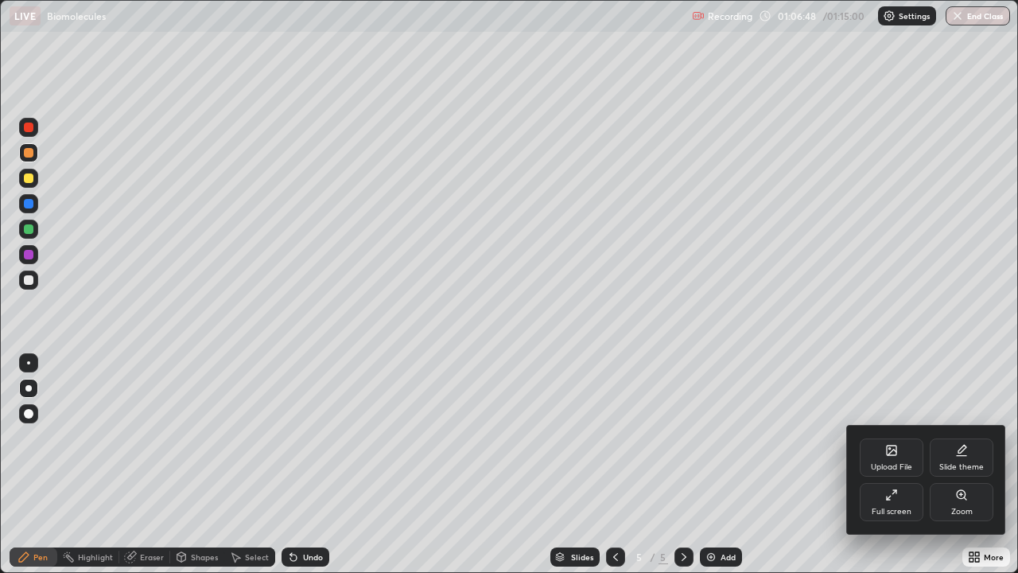
click at [893, 465] on div "Full screen" at bounding box center [892, 502] width 64 height 38
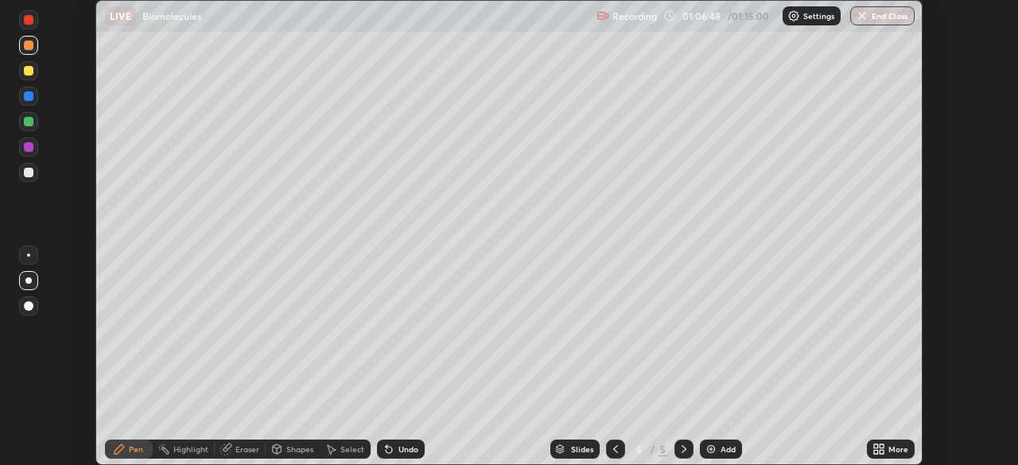
scroll to position [79090, 78537]
click at [891, 18] on button "End Class" at bounding box center [882, 15] width 64 height 19
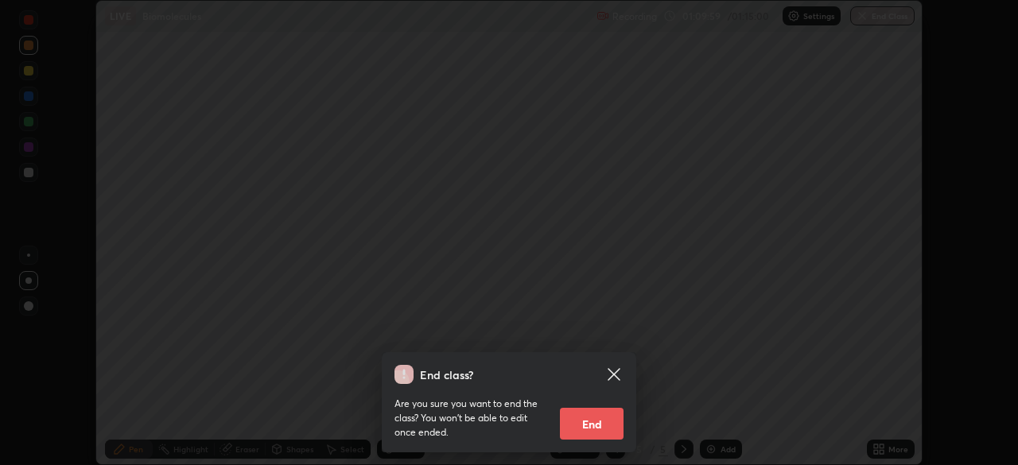
click at [597, 429] on button "End" at bounding box center [592, 424] width 64 height 32
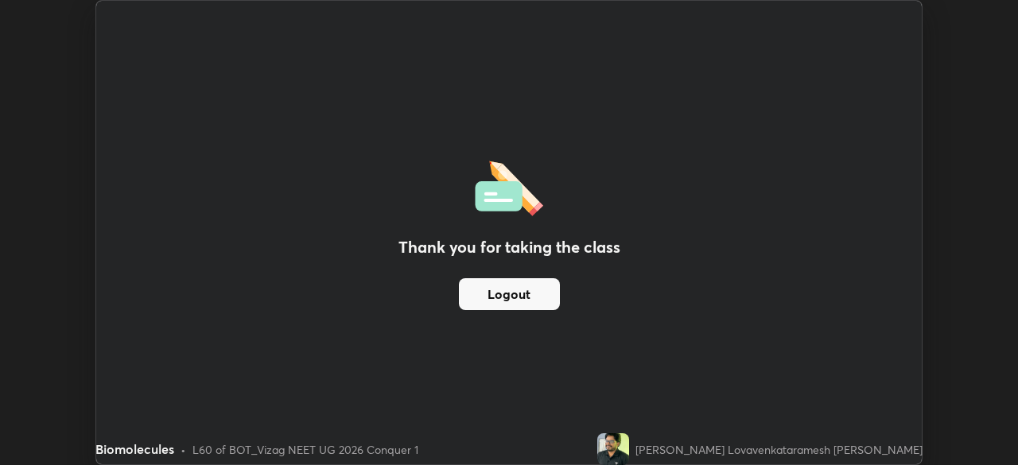
click at [530, 298] on button "Logout" at bounding box center [509, 294] width 101 height 32
